Goal: Task Accomplishment & Management: Manage account settings

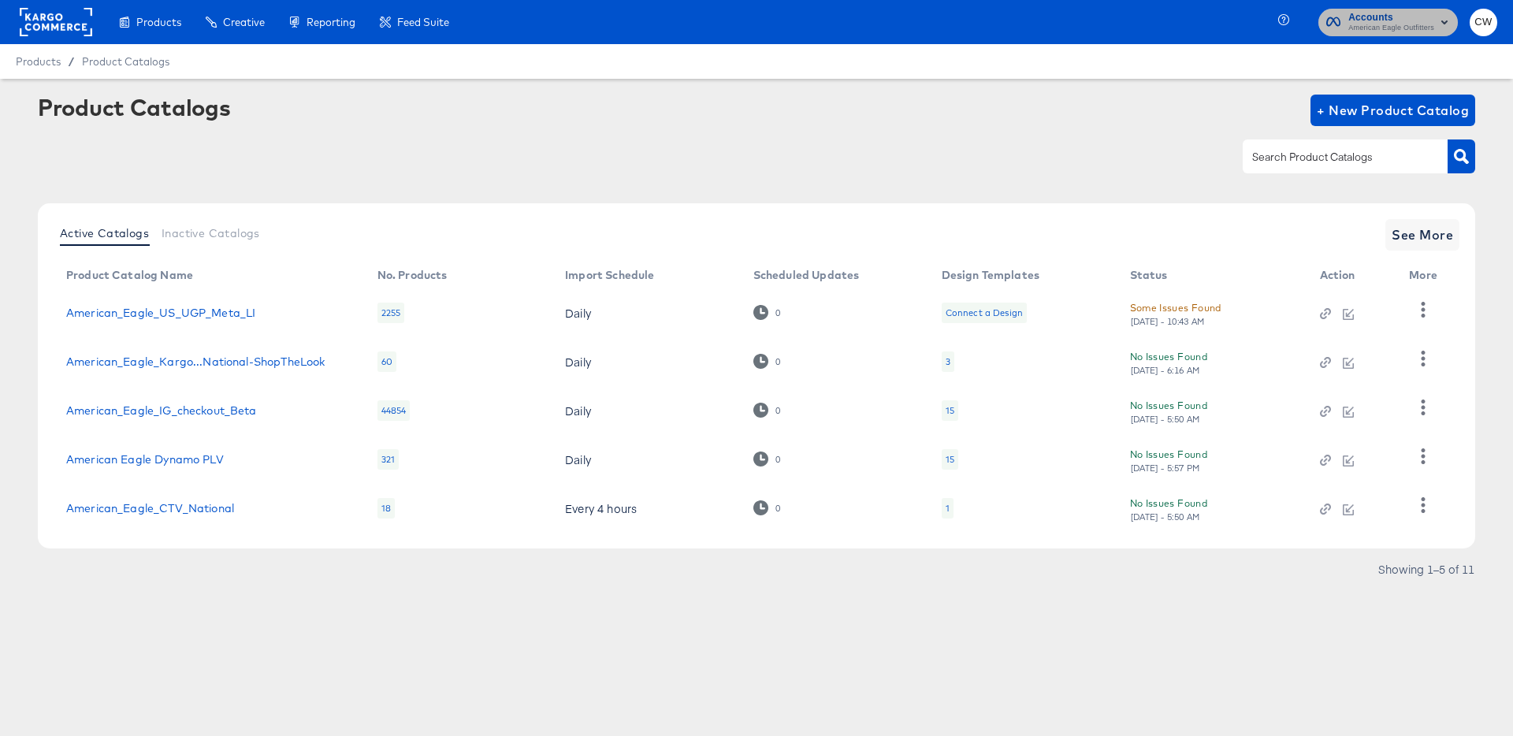
click at [1351, 28] on span "American Eagle Outfitters" at bounding box center [1391, 28] width 86 height 13
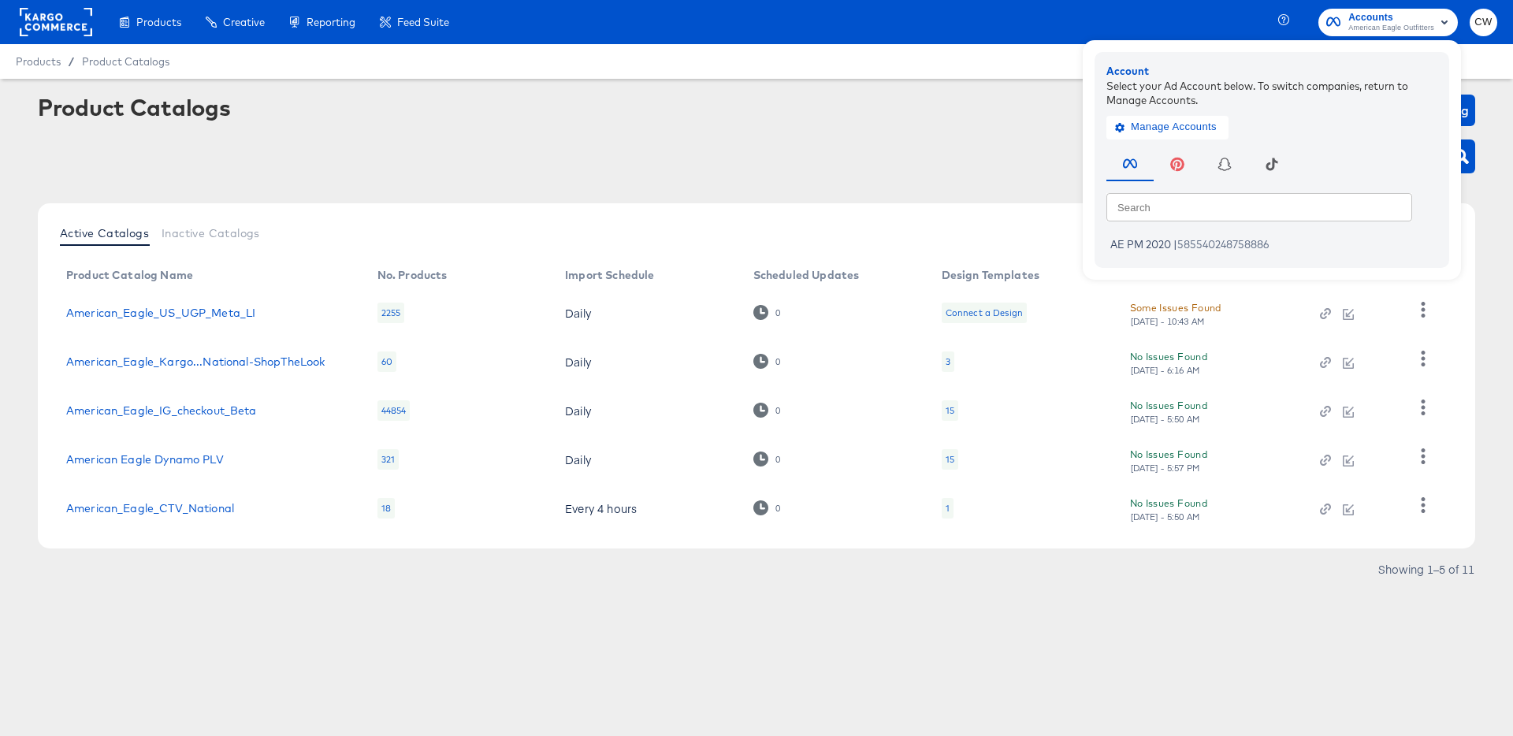
click at [1171, 114] on div "Manage Accounts" at bounding box center [1271, 123] width 331 height 32
click at [1173, 137] on button "Manage Accounts" at bounding box center [1167, 127] width 122 height 24
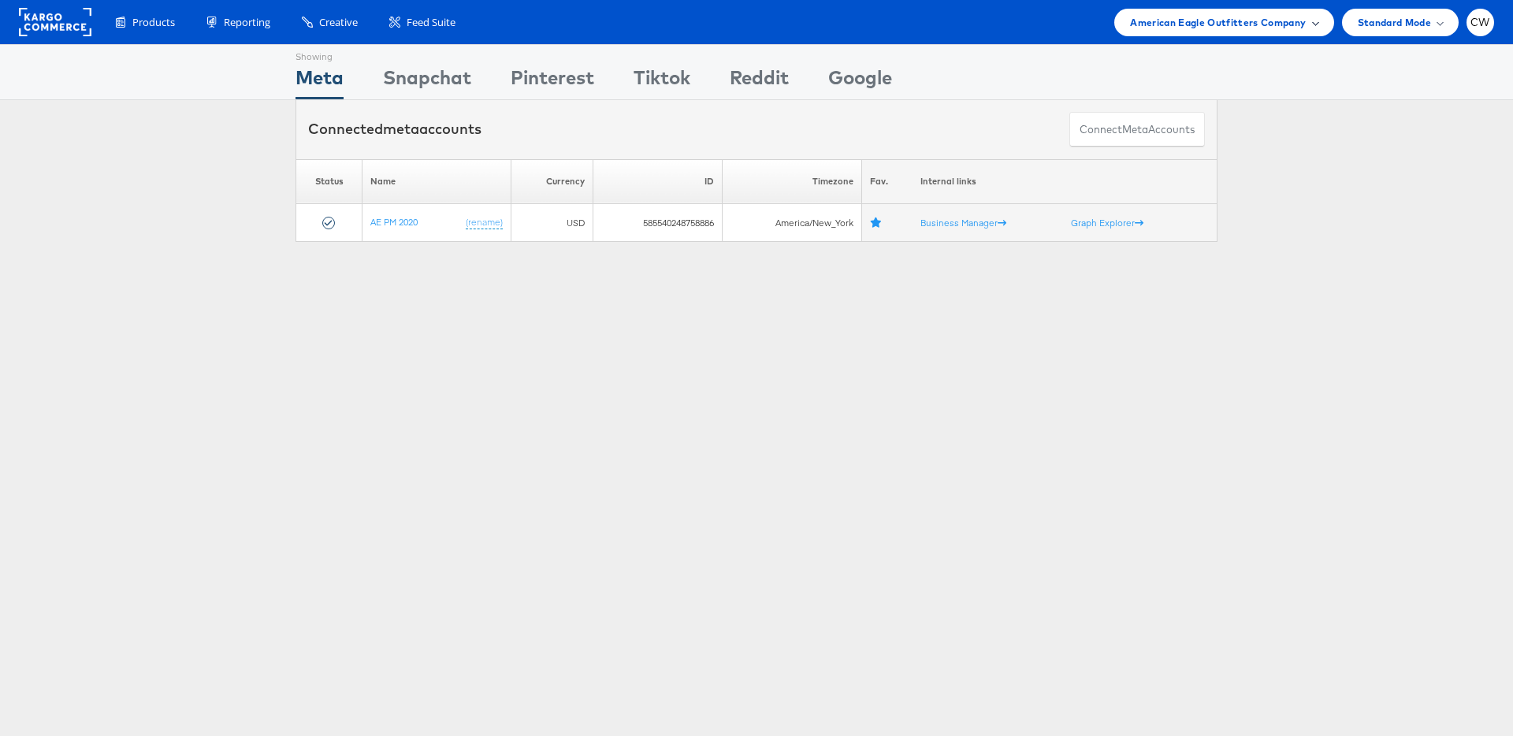
click at [1271, 19] on span "American Eagle Outfitters Company" at bounding box center [1218, 22] width 176 height 17
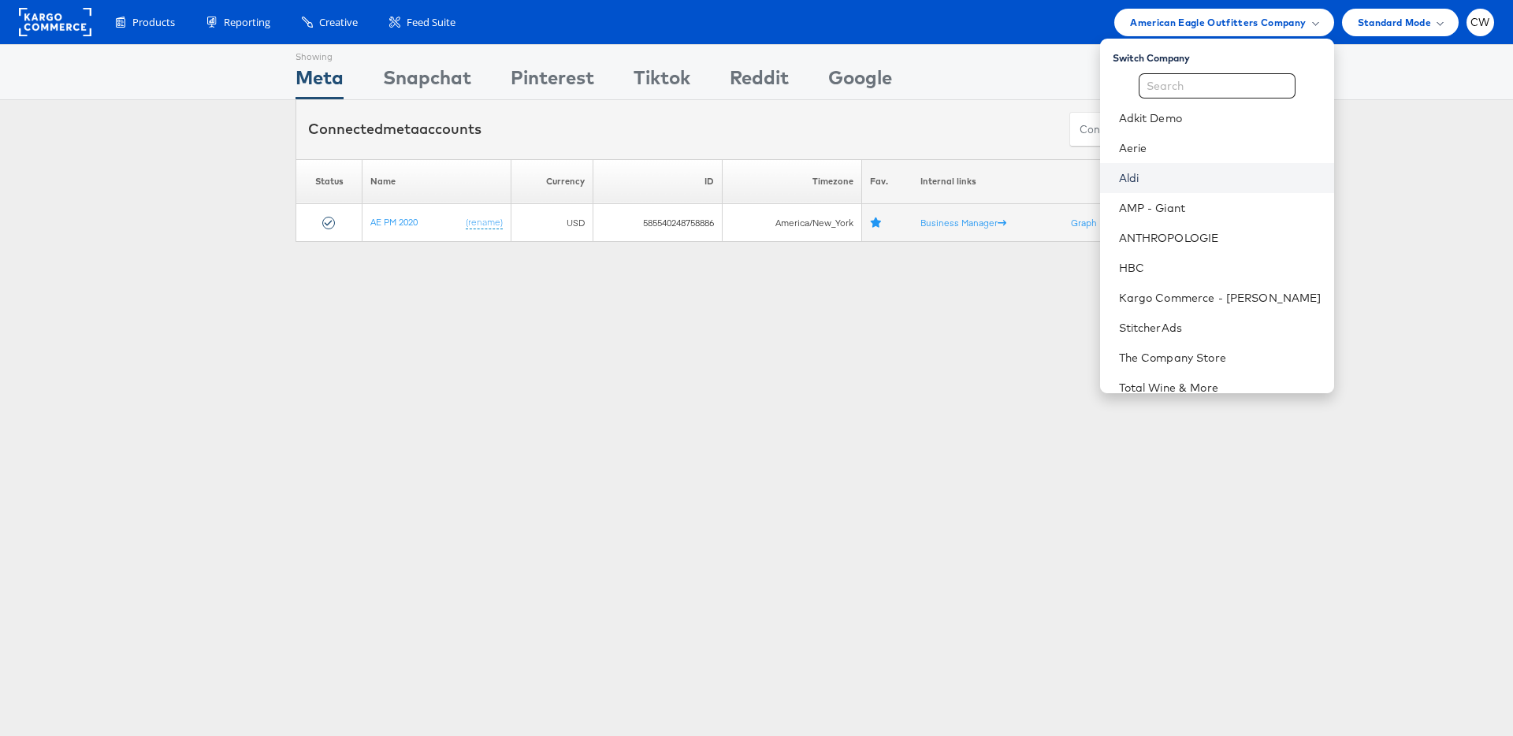
click at [1159, 185] on link "Aldi" at bounding box center [1220, 178] width 202 height 16
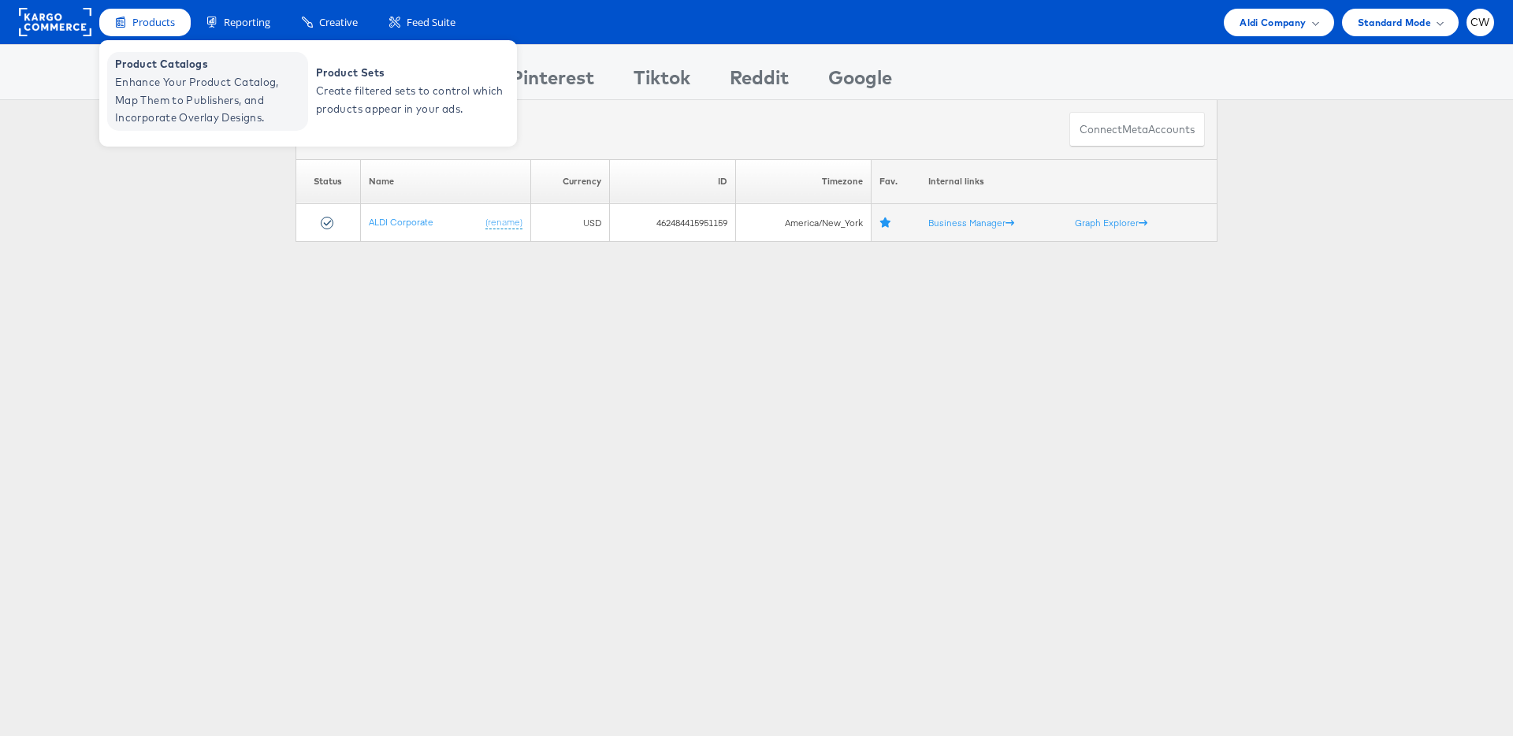
click at [173, 76] on span "Enhance Your Product Catalog, Map Them to Publishers, and Incorporate Overlay D…" at bounding box center [209, 100] width 189 height 54
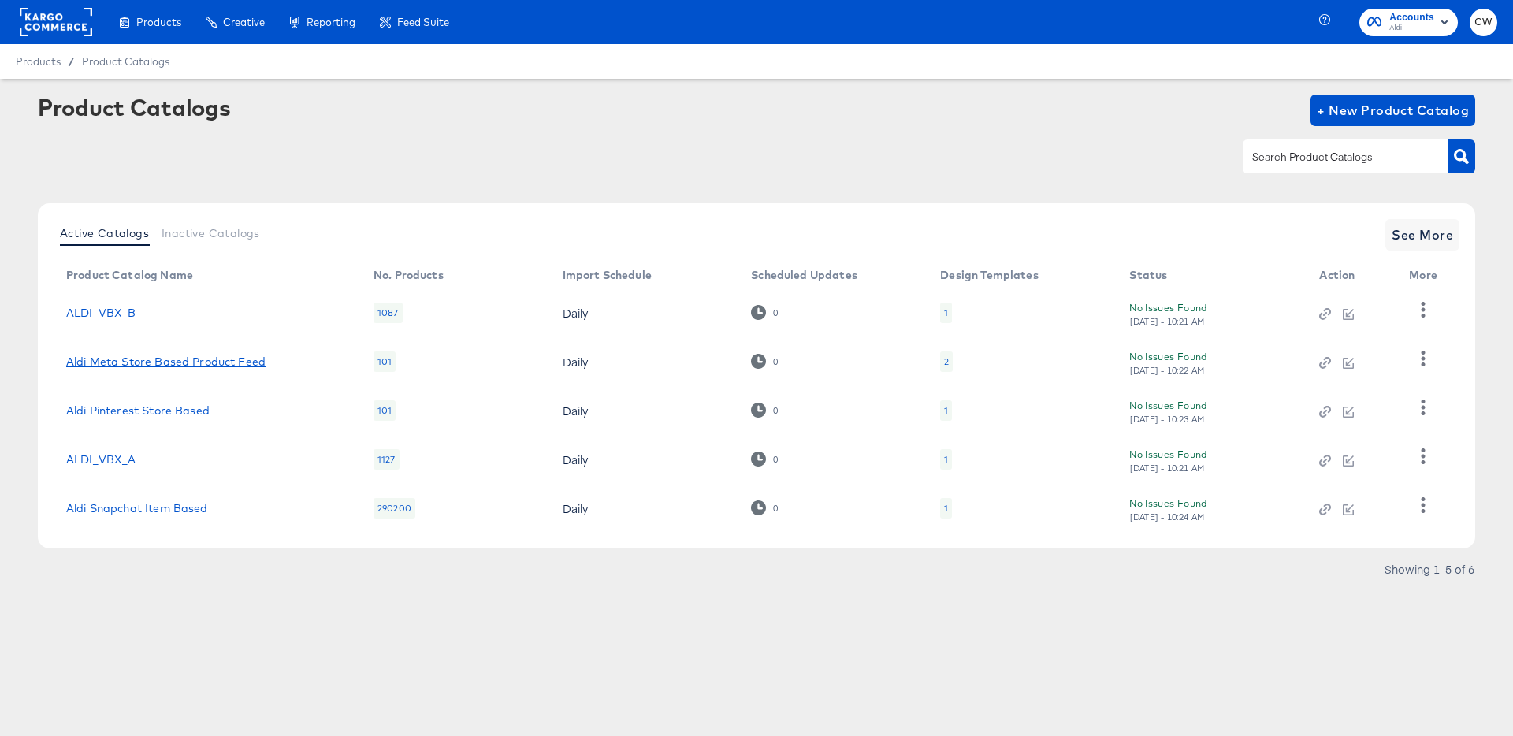
click at [220, 358] on link "Aldi Meta Store Based Product Feed" at bounding box center [165, 361] width 199 height 13
click at [1414, 364] on button "button" at bounding box center [1423, 359] width 28 height 32
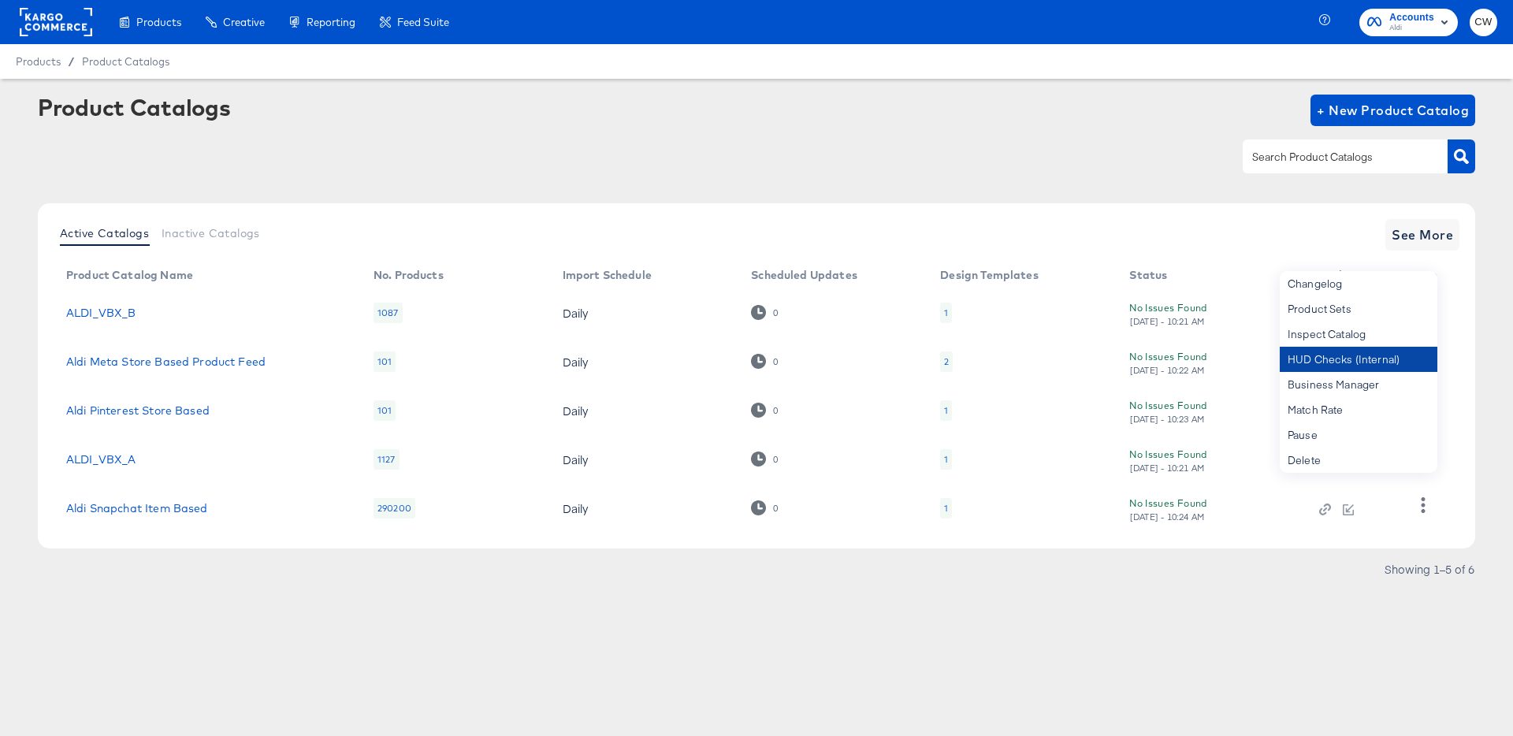
click at [1354, 359] on div "HUD Checks (Internal)" at bounding box center [1359, 359] width 158 height 25
